Goal: Information Seeking & Learning: Learn about a topic

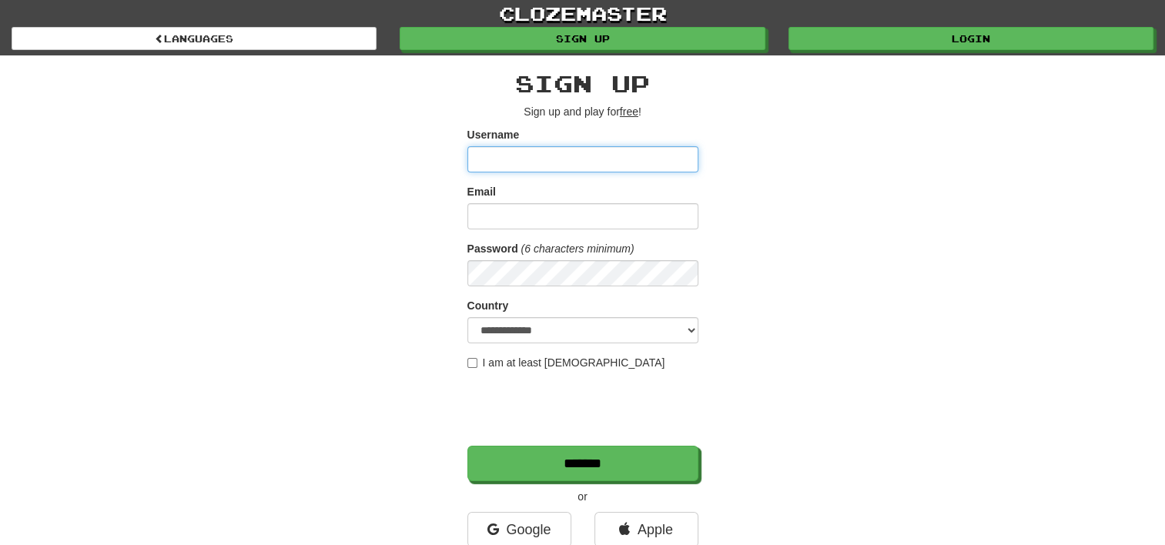
click at [577, 172] on input "Username" at bounding box center [582, 159] width 231 height 26
click at [576, 172] on input "Username" at bounding box center [582, 159] width 231 height 26
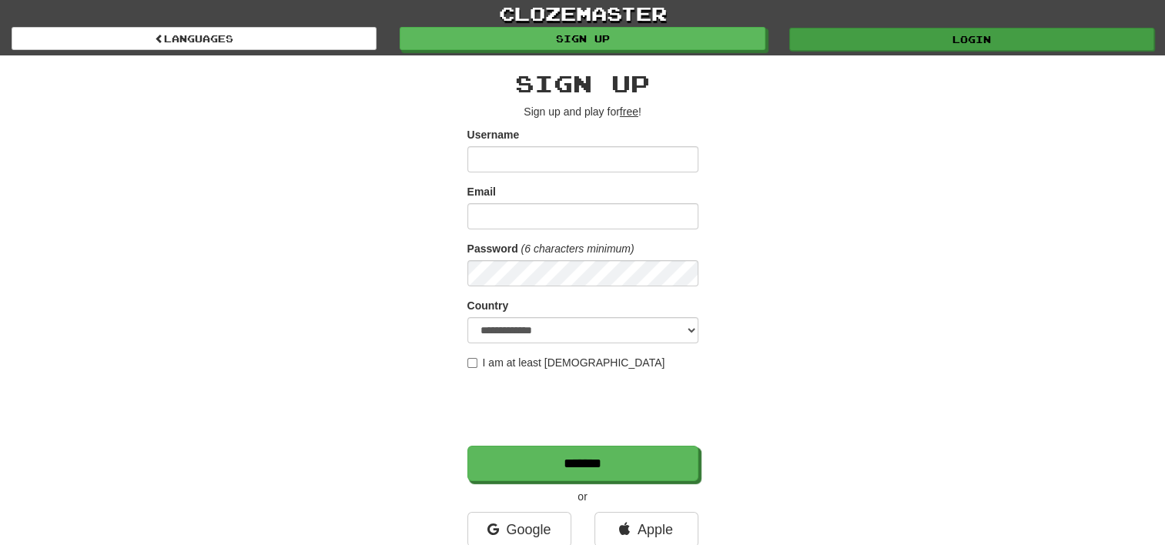
click at [895, 27] on div "Login" at bounding box center [971, 38] width 388 height 23
click at [895, 34] on link "Login" at bounding box center [971, 39] width 365 height 23
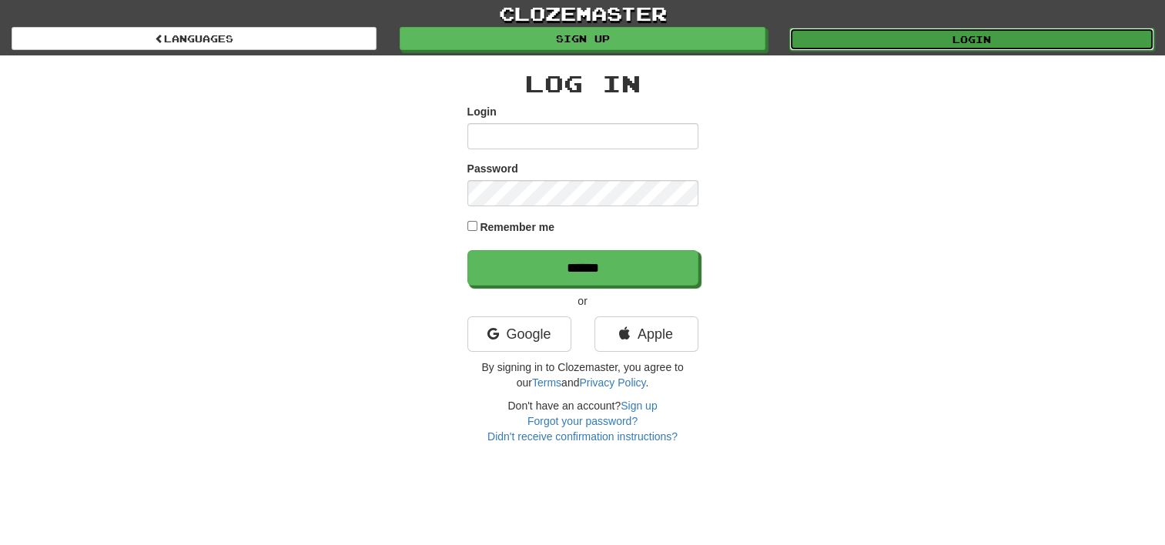
click at [887, 37] on link "Login" at bounding box center [971, 39] width 365 height 23
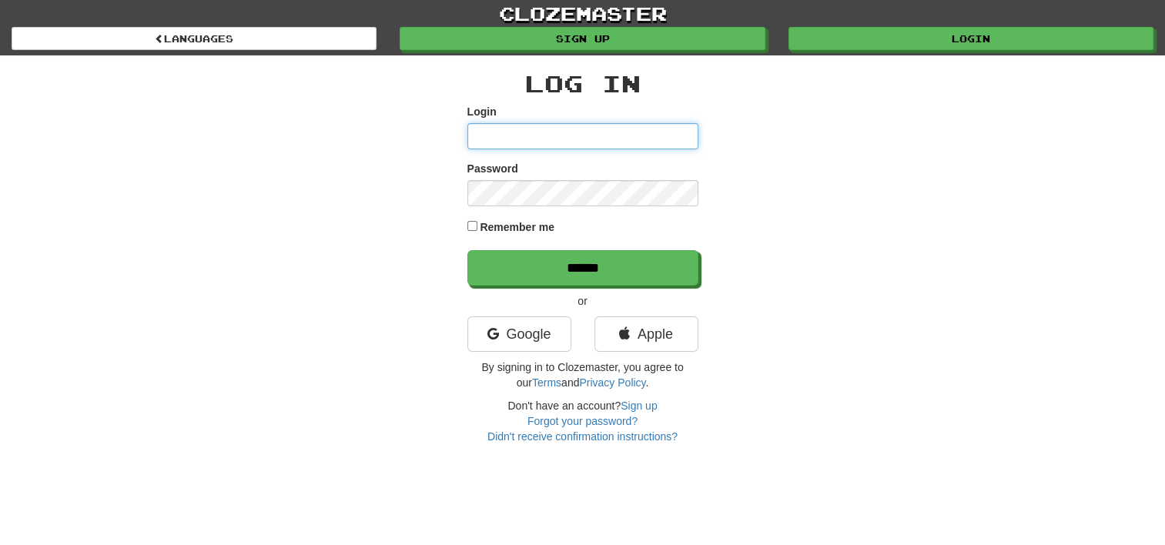
click at [563, 127] on input "Login" at bounding box center [582, 136] width 231 height 26
type input "**********"
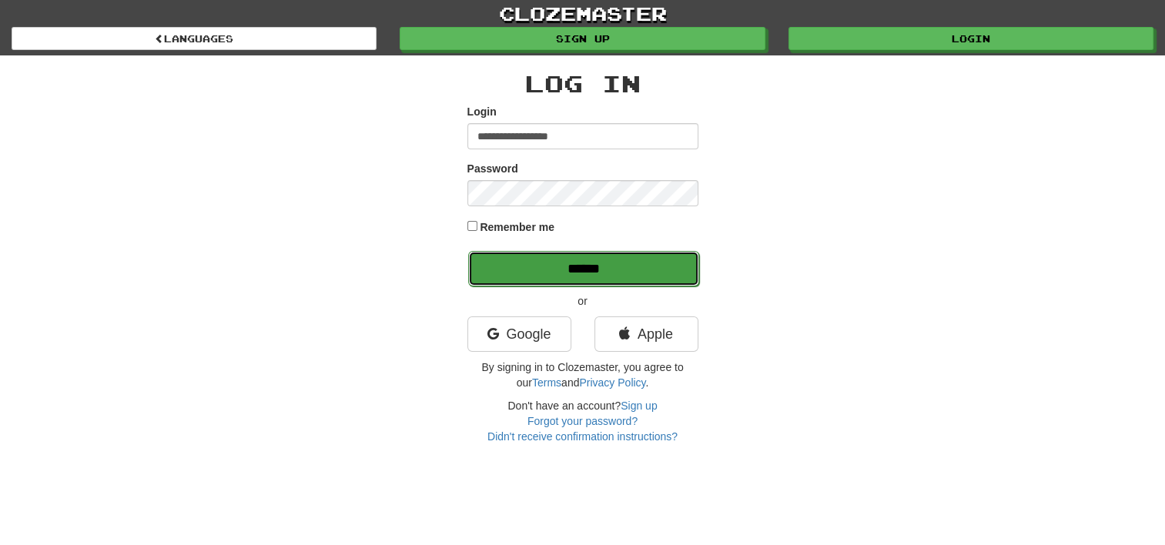
click at [571, 267] on input "******" at bounding box center [583, 268] width 231 height 35
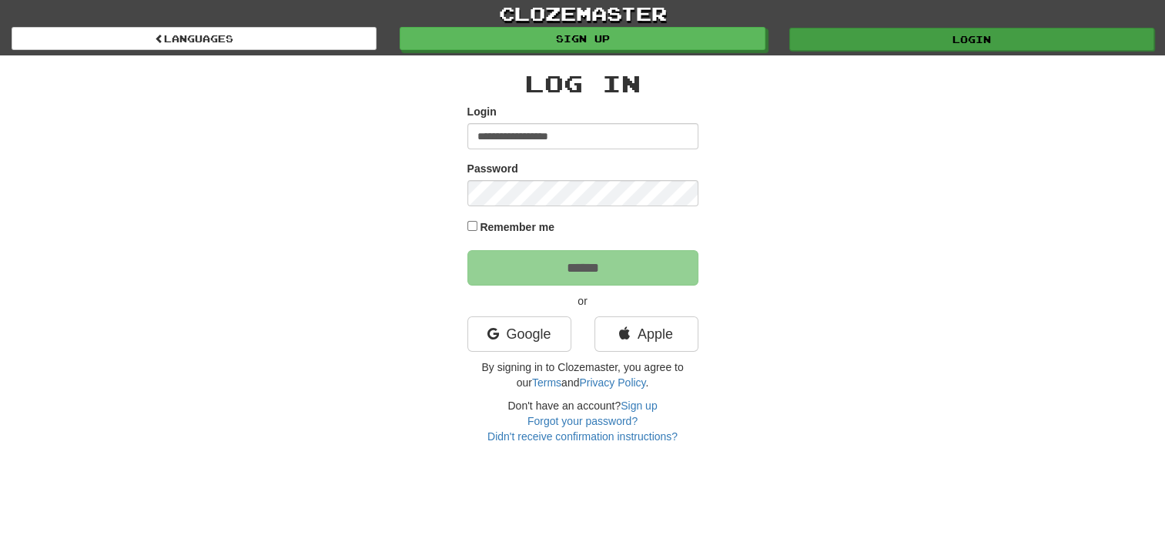
drag, startPoint x: 1019, startPoint y: 35, endPoint x: 937, endPoint y: 28, distance: 81.9
click at [937, 28] on div "Login" at bounding box center [971, 38] width 388 height 23
click at [933, 31] on link "Login" at bounding box center [971, 39] width 365 height 23
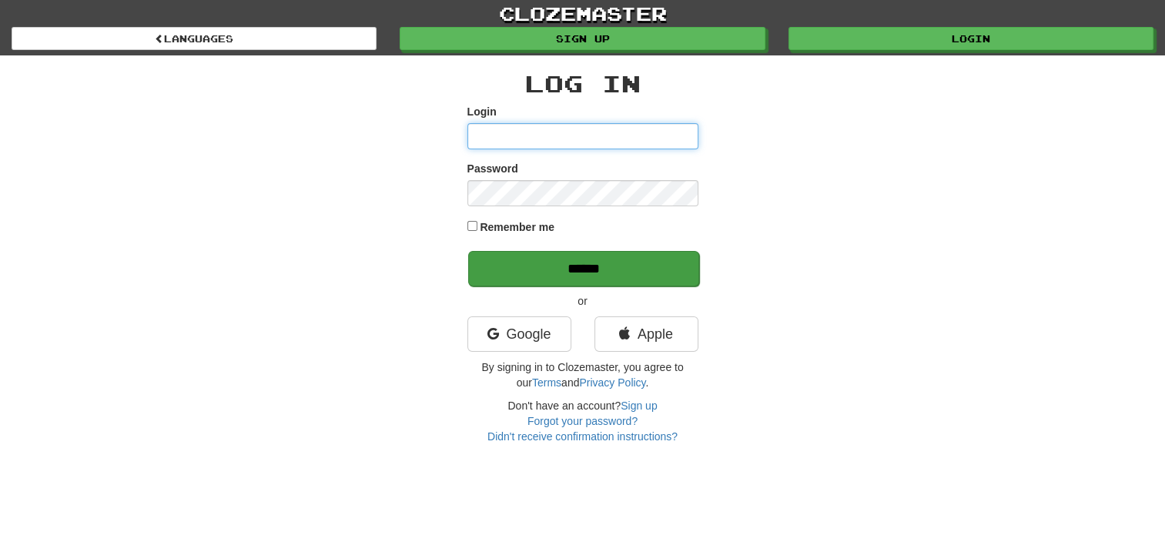
type input "**********"
click at [527, 259] on input "******" at bounding box center [583, 268] width 231 height 35
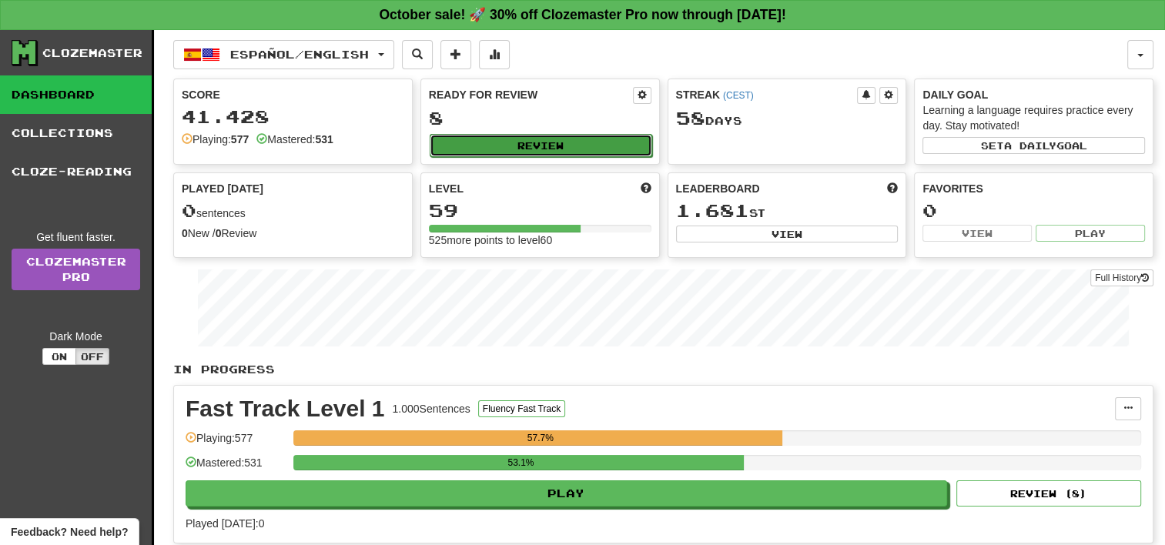
click at [503, 152] on button "Review" at bounding box center [541, 145] width 223 height 23
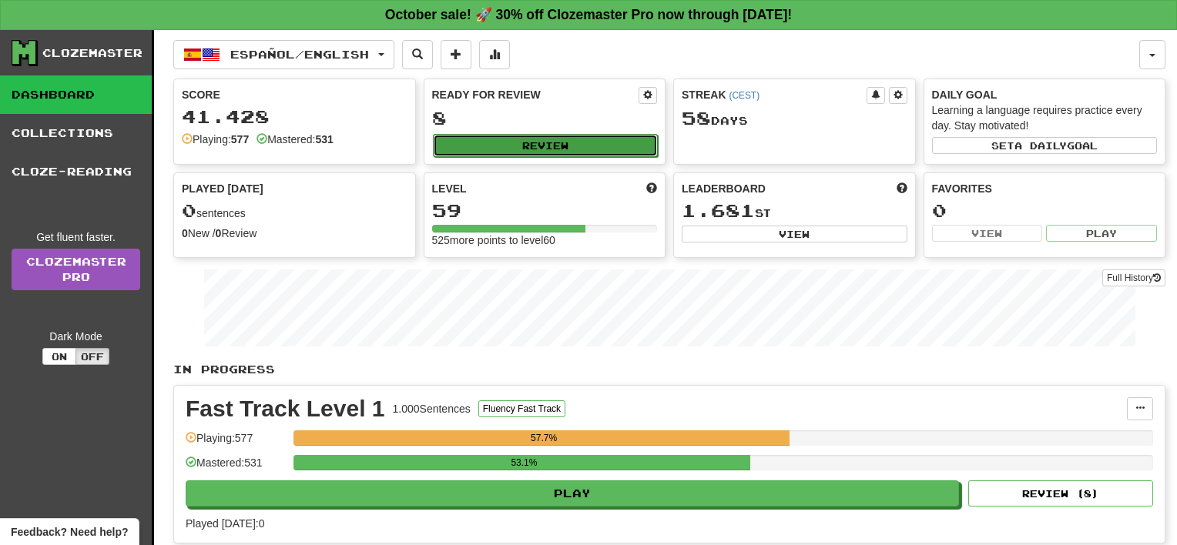
select select "**"
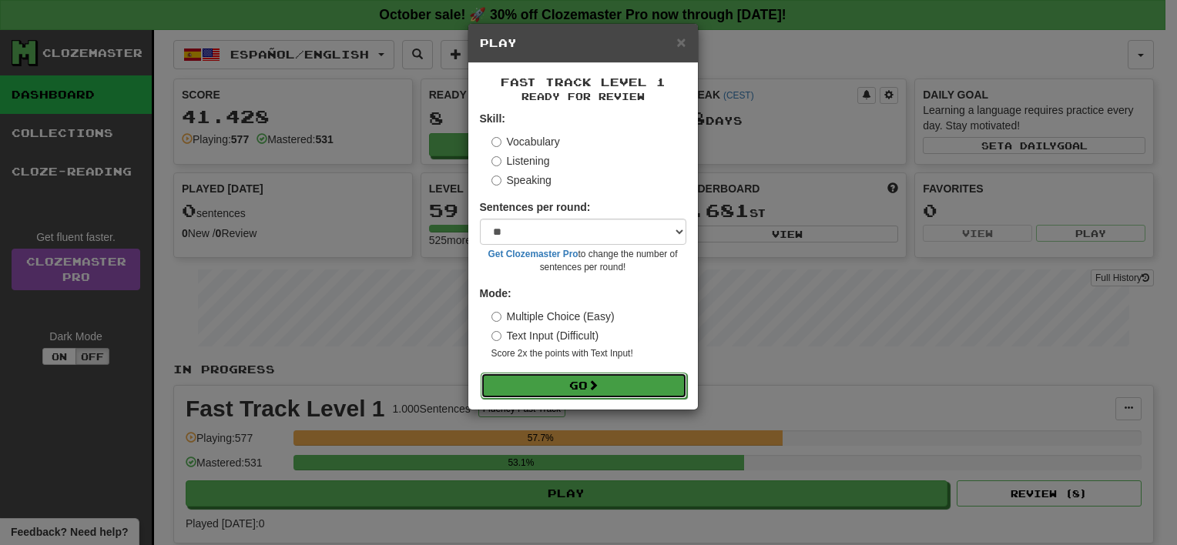
click at [562, 383] on button "Go" at bounding box center [583, 386] width 206 height 26
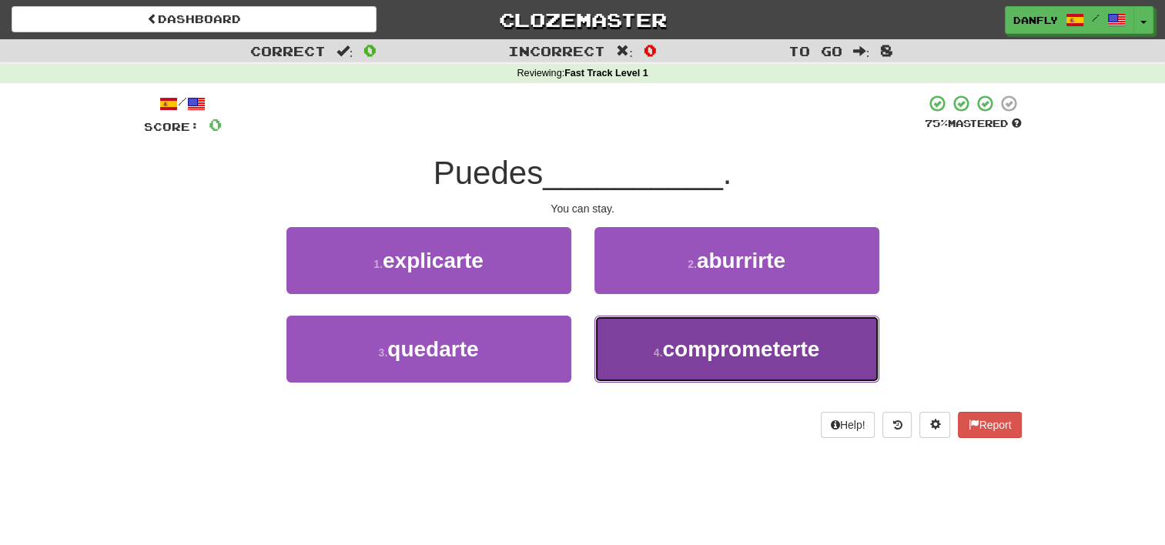
click at [665, 333] on button "4 . comprometerte" at bounding box center [736, 349] width 285 height 67
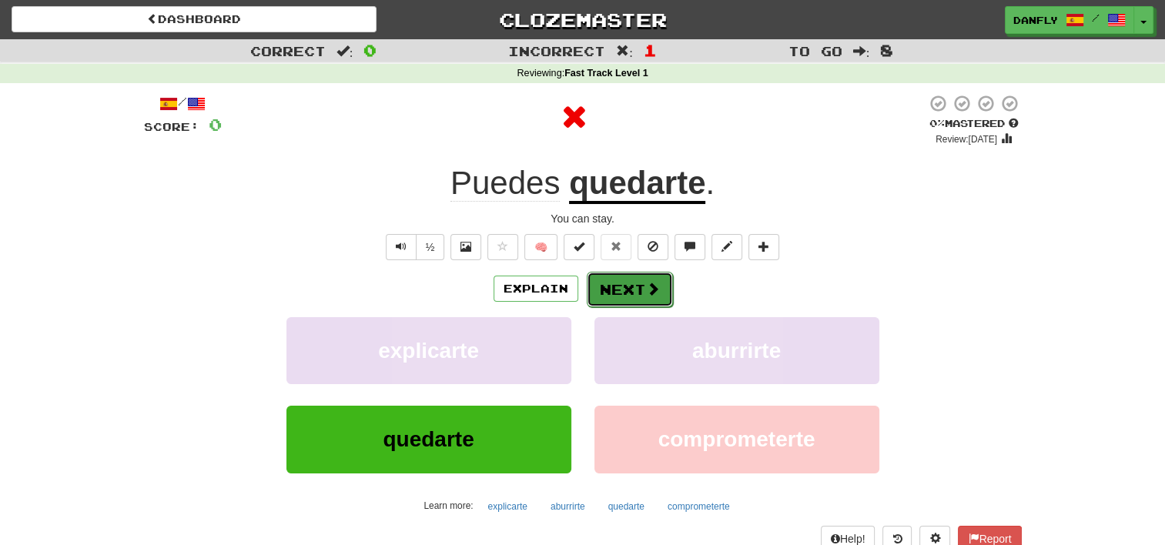
click at [625, 277] on button "Next" at bounding box center [630, 289] width 86 height 35
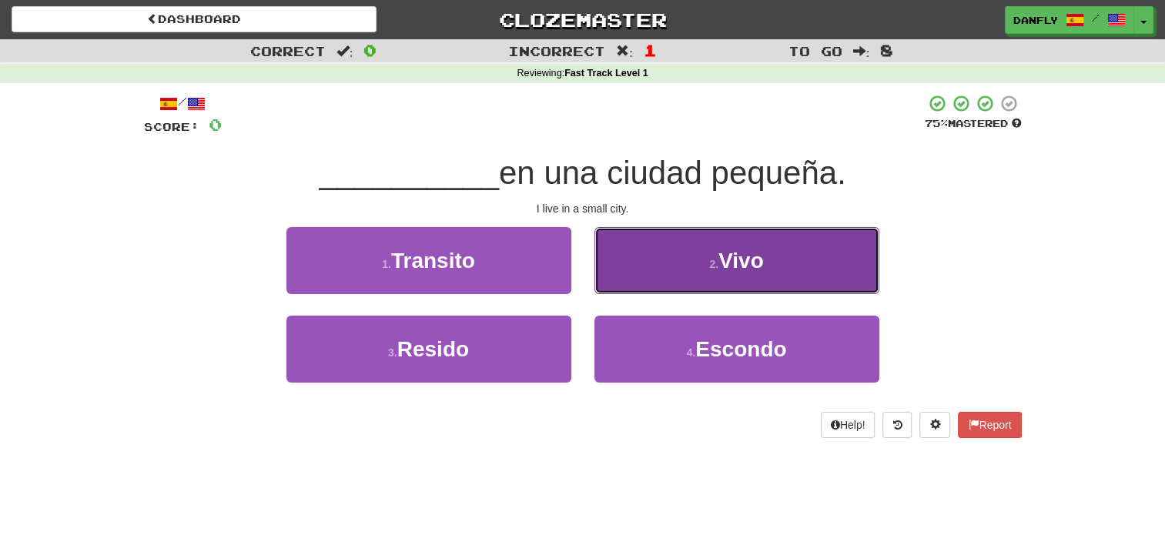
click at [626, 262] on button "2 . Vivo" at bounding box center [736, 260] width 285 height 67
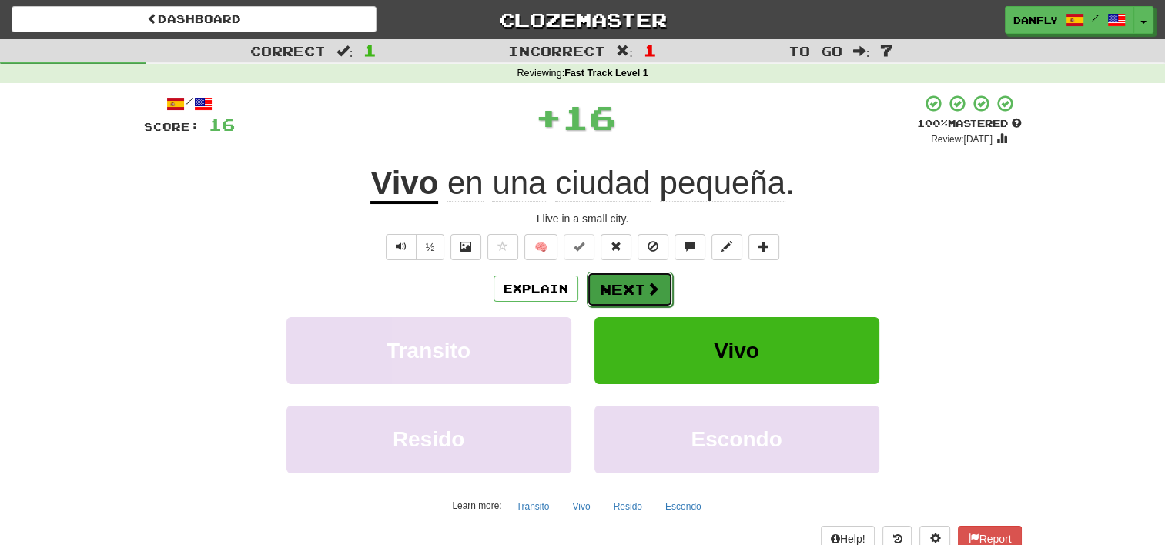
click at [624, 286] on button "Next" at bounding box center [630, 289] width 86 height 35
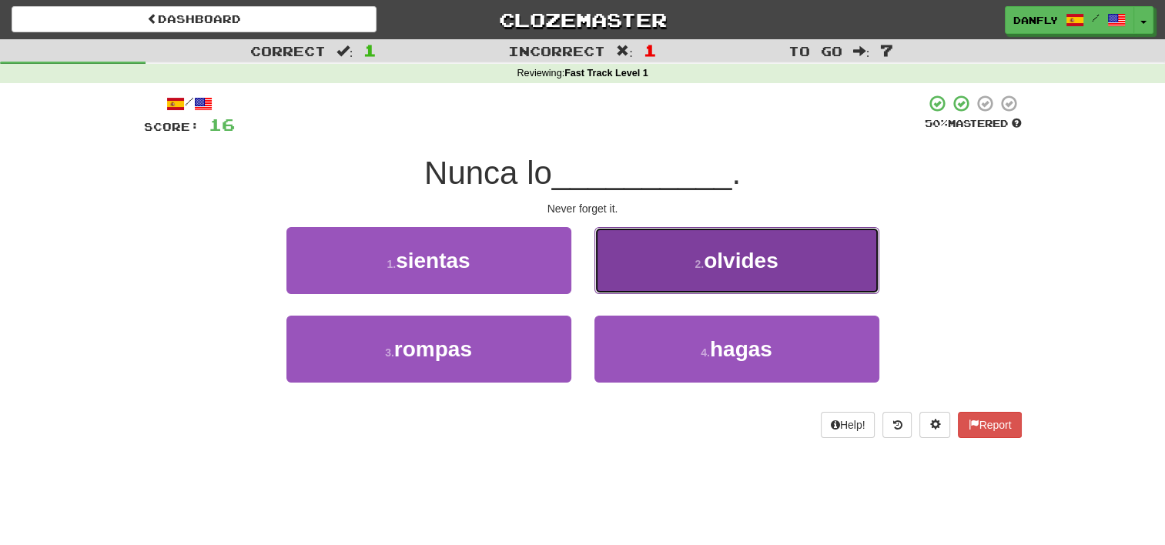
click at [662, 272] on button "2 . olvides" at bounding box center [736, 260] width 285 height 67
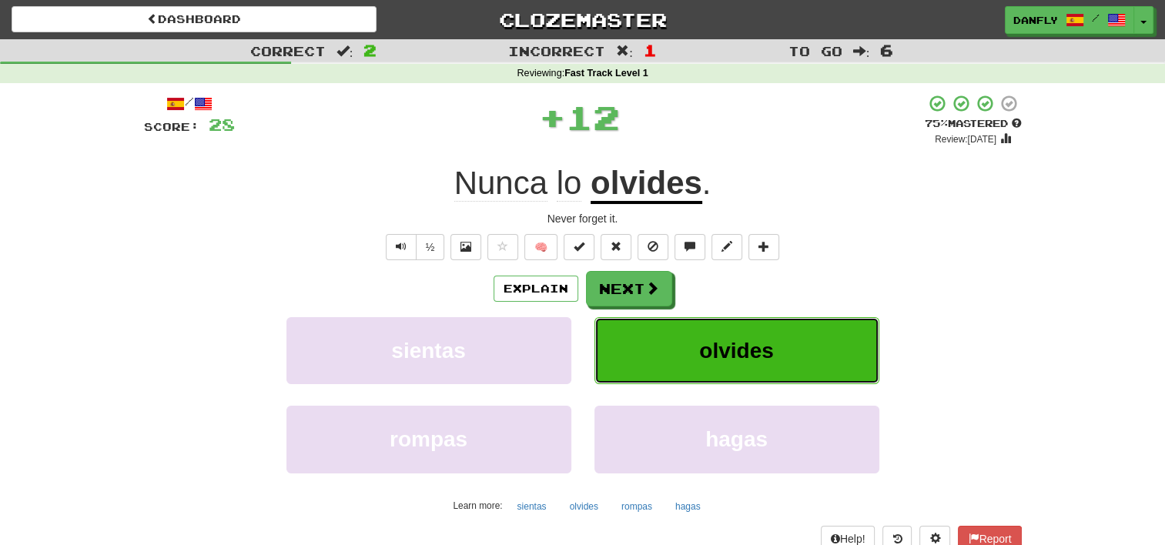
drag, startPoint x: 687, startPoint y: 343, endPoint x: 685, endPoint y: 280, distance: 64.0
click at [685, 280] on div "Explain Next sientas olvides rompas hagas Learn more: sientas olvides rompas ha…" at bounding box center [583, 394] width 878 height 247
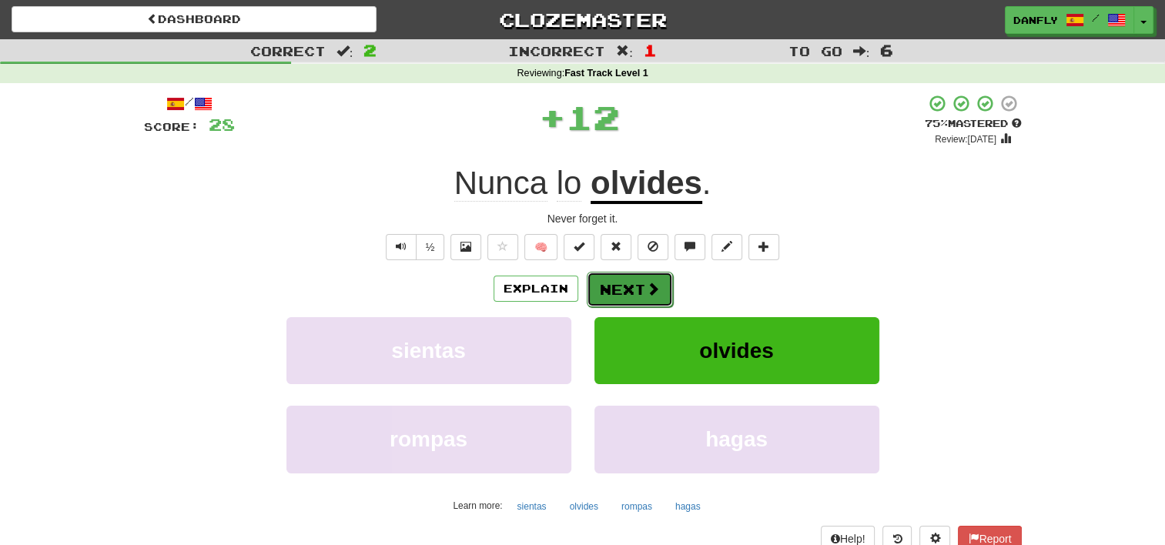
click at [641, 293] on button "Next" at bounding box center [630, 289] width 86 height 35
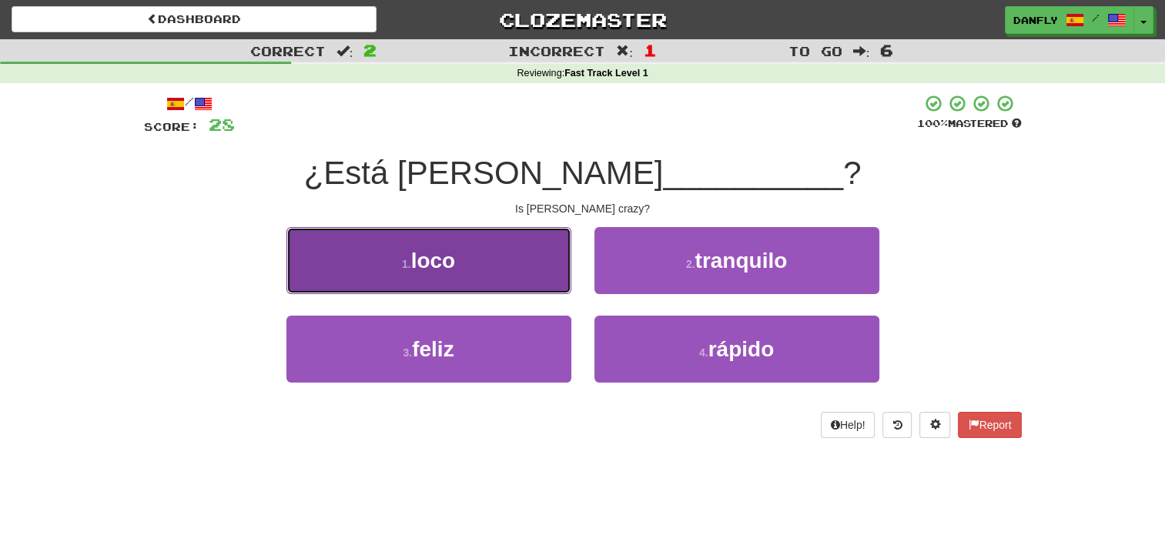
click at [514, 277] on button "1 . loco" at bounding box center [428, 260] width 285 height 67
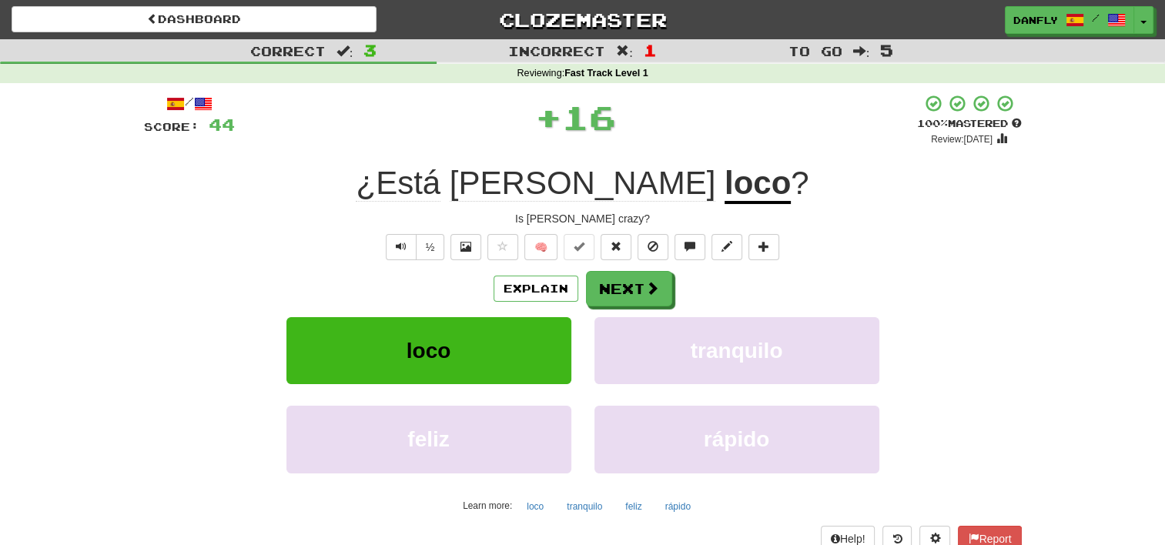
click at [638, 308] on div "Explain Next loco tranquilo feliz rápido Learn more: loco tranquilo feliz rápido" at bounding box center [583, 394] width 878 height 247
click at [629, 296] on button "Next" at bounding box center [630, 289] width 86 height 35
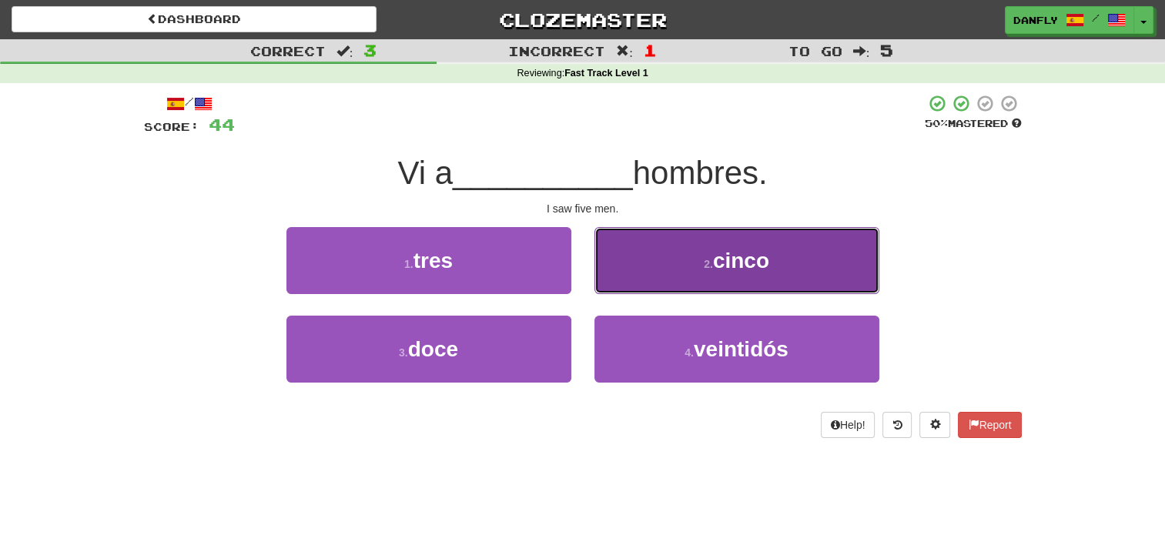
click at [655, 263] on button "2 . cinco" at bounding box center [736, 260] width 285 height 67
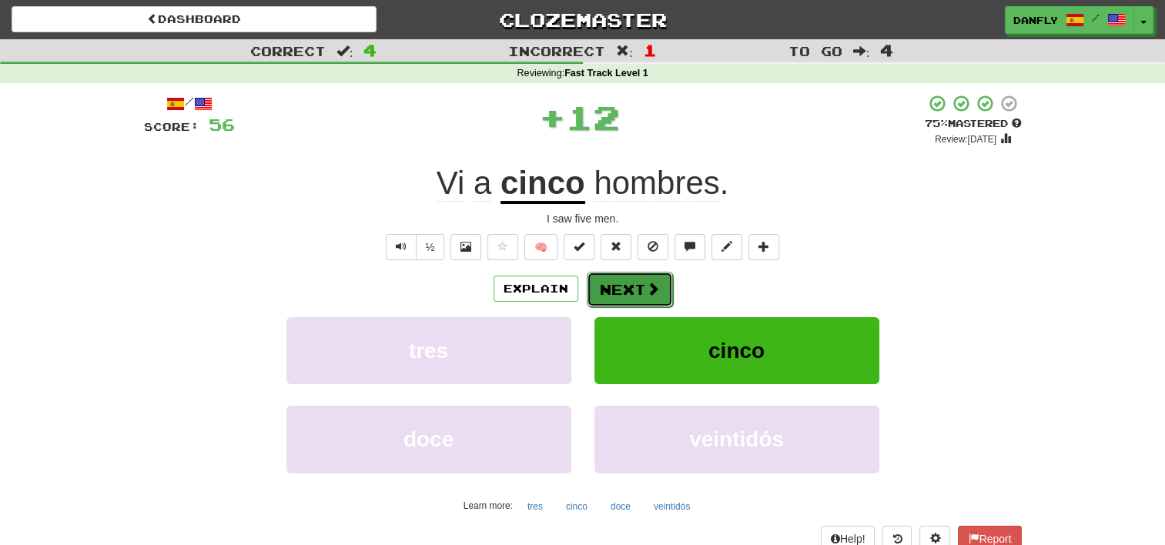
click at [633, 295] on button "Next" at bounding box center [630, 289] width 86 height 35
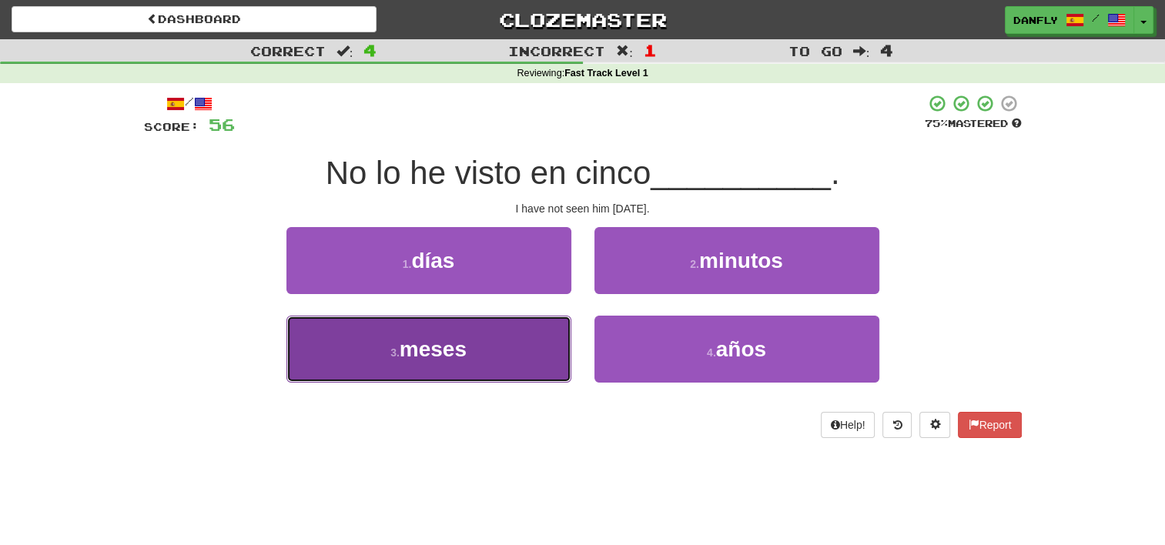
click at [494, 343] on button "3 . meses" at bounding box center [428, 349] width 285 height 67
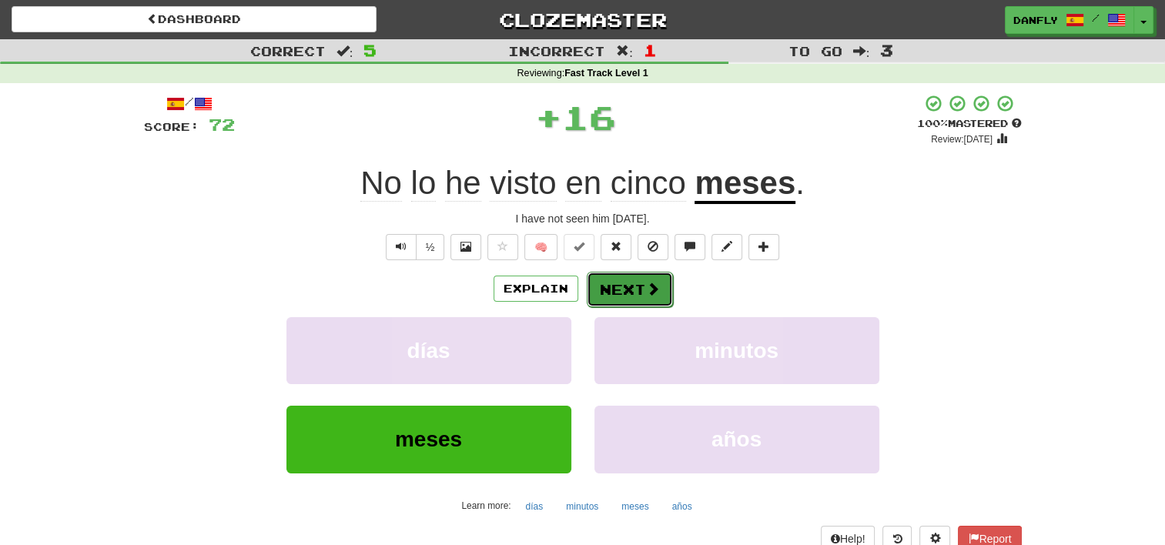
click at [644, 302] on button "Next" at bounding box center [630, 289] width 86 height 35
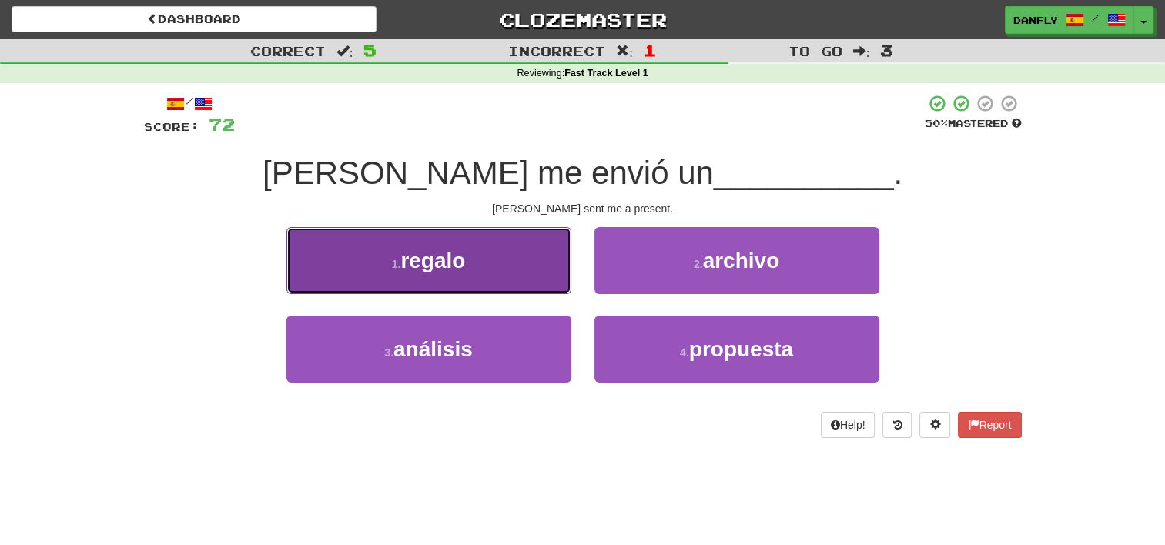
click at [505, 280] on button "1 . regalo" at bounding box center [428, 260] width 285 height 67
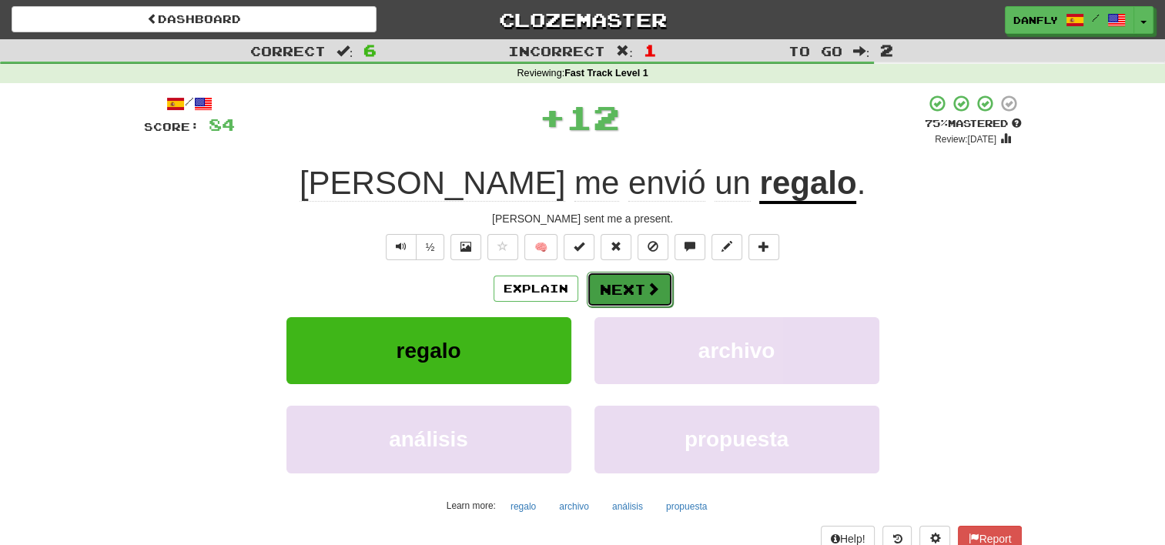
click at [612, 290] on button "Next" at bounding box center [630, 289] width 86 height 35
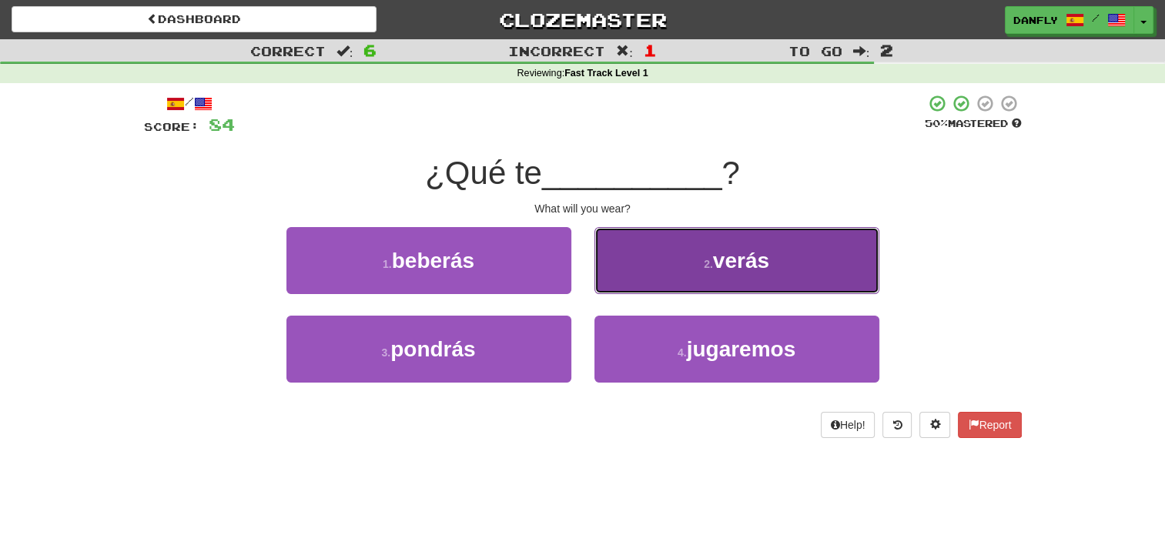
click at [629, 283] on button "2 . verás" at bounding box center [736, 260] width 285 height 67
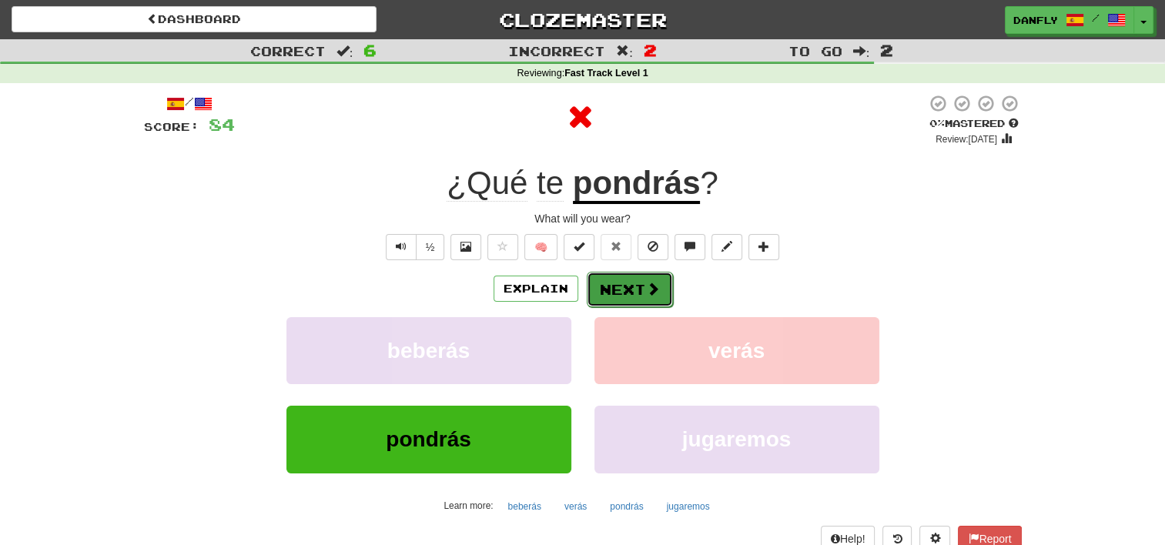
click at [628, 295] on button "Next" at bounding box center [630, 289] width 86 height 35
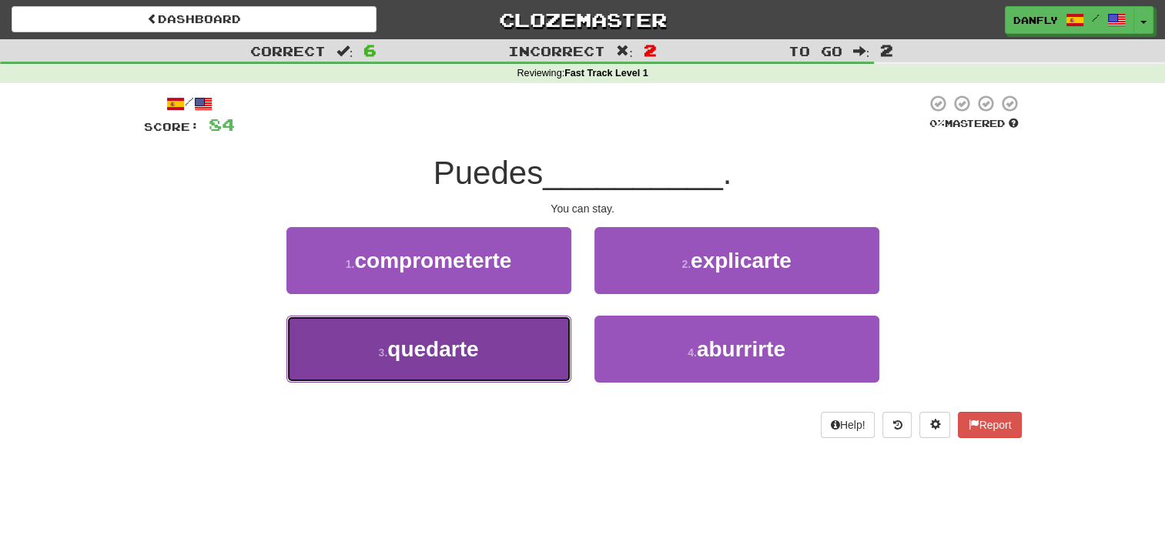
click at [511, 363] on button "3 . quedarte" at bounding box center [428, 349] width 285 height 67
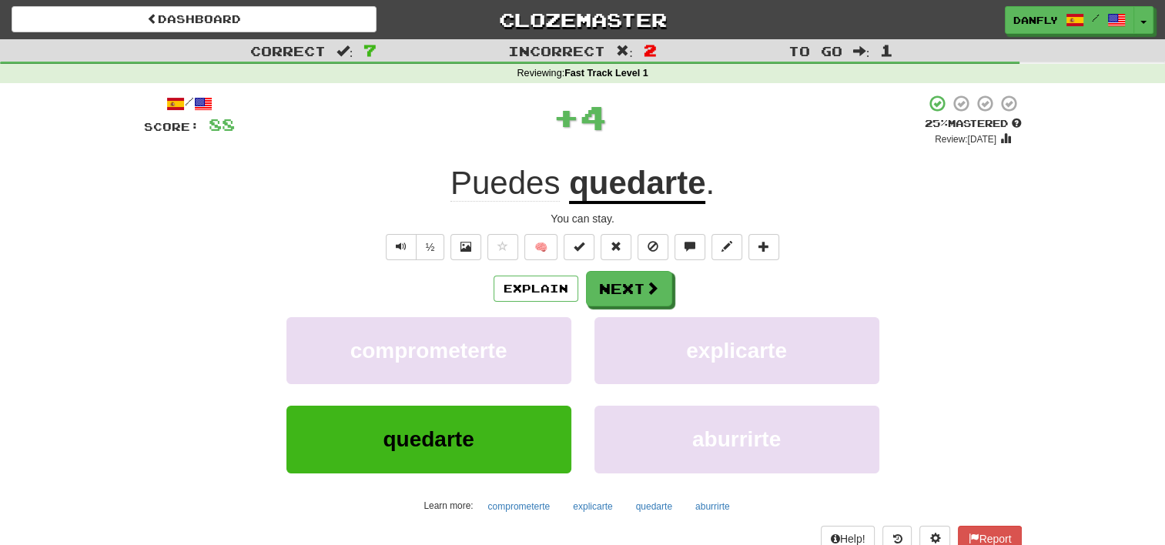
click at [637, 306] on div "Explain Next comprometerte explicarte quedarte aburrirte Learn more: compromete…" at bounding box center [583, 394] width 878 height 247
click at [638, 299] on button "Next" at bounding box center [630, 289] width 86 height 35
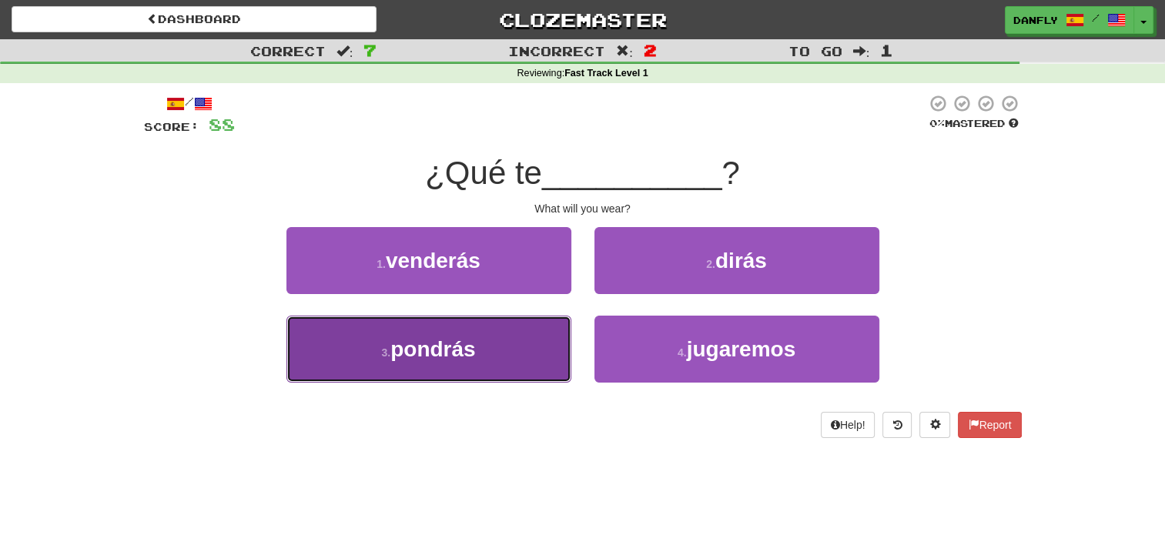
click at [492, 347] on button "3 . pondrás" at bounding box center [428, 349] width 285 height 67
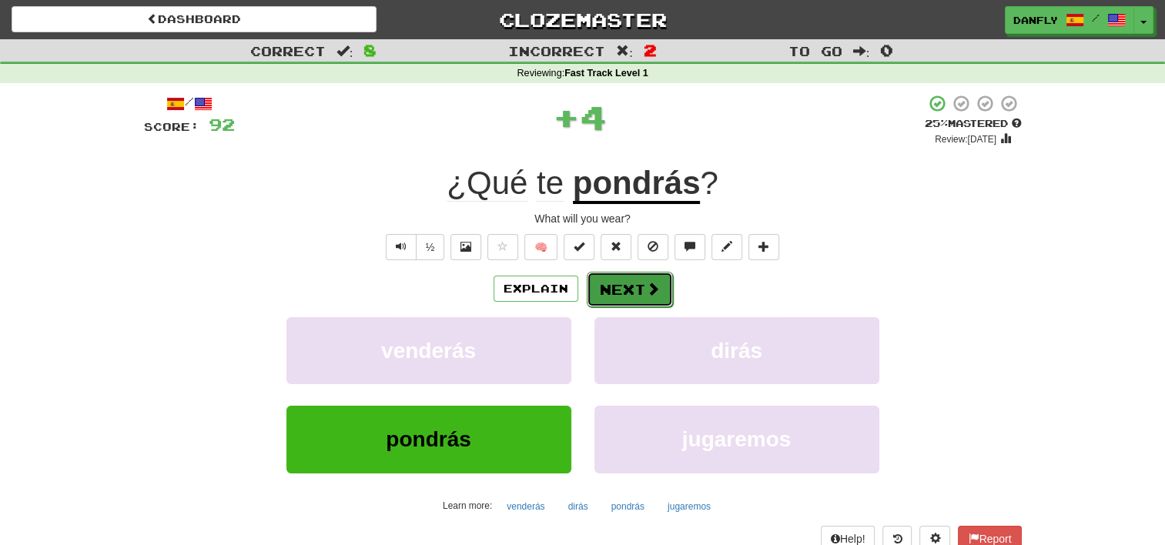
click at [627, 277] on button "Next" at bounding box center [630, 289] width 86 height 35
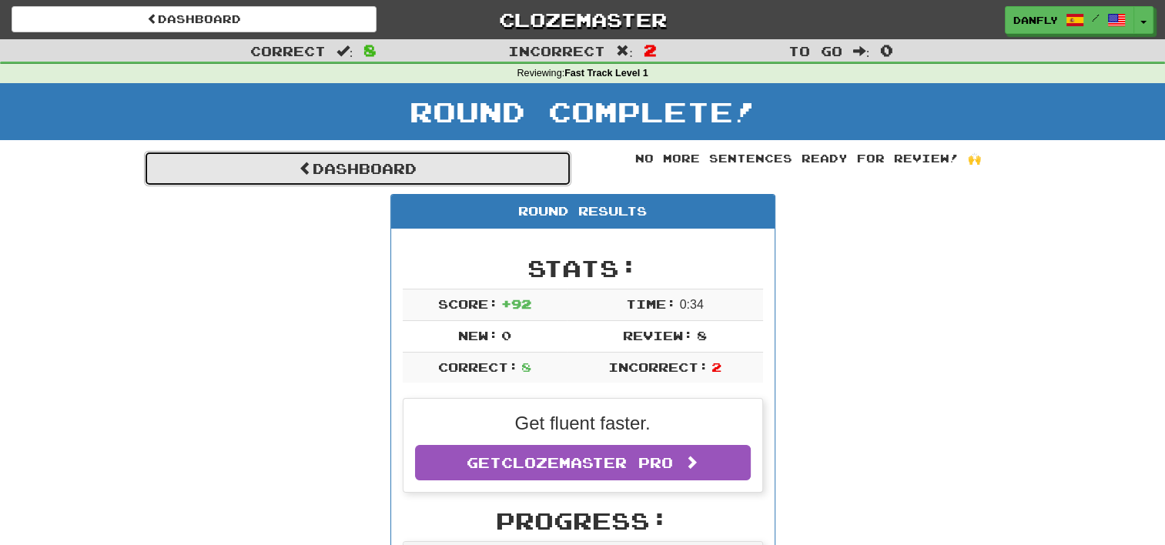
click at [395, 174] on link "Dashboard" at bounding box center [357, 168] width 427 height 35
